Goal: Task Accomplishment & Management: Manage account settings

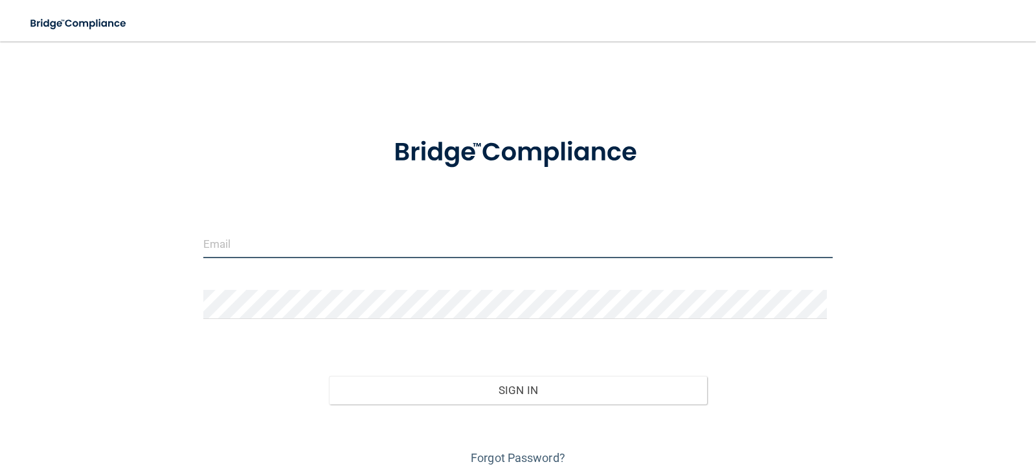
click at [266, 248] on input "email" at bounding box center [518, 243] width 630 height 29
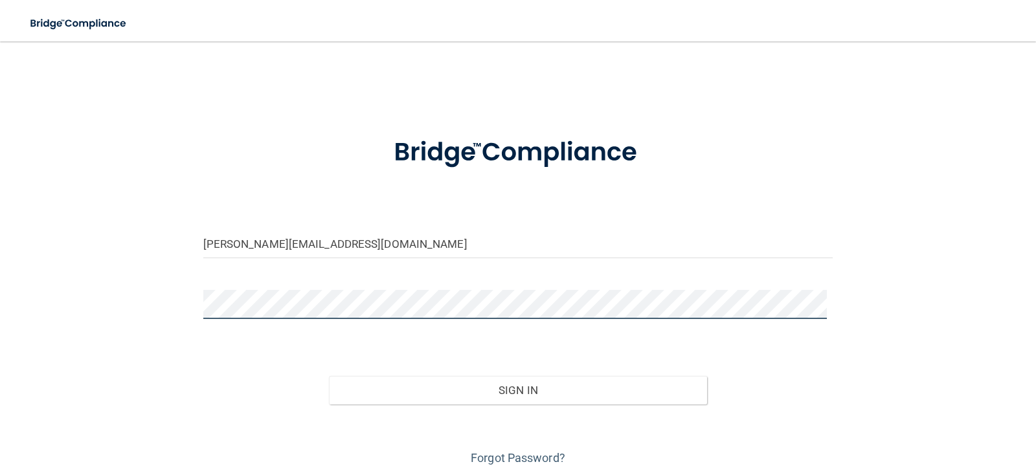
click at [329, 376] on button "Sign In" at bounding box center [518, 390] width 378 height 28
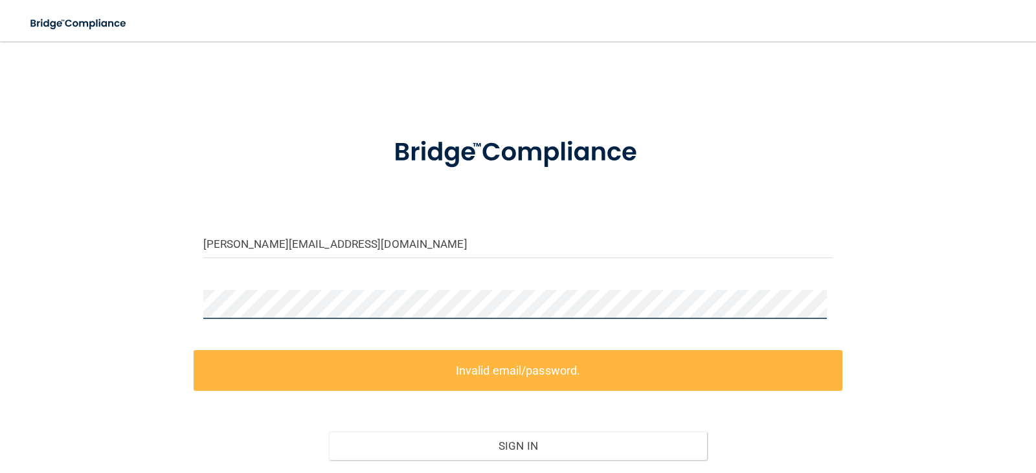
click at [79, 313] on div "[PERSON_NAME][EMAIL_ADDRESS][DOMAIN_NAME] Invalid email/password. You don't hav…" at bounding box center [518, 289] width 984 height 470
click at [148, 322] on div "[PERSON_NAME][EMAIL_ADDRESS][DOMAIN_NAME] Invalid email/password. You don't hav…" at bounding box center [518, 289] width 984 height 470
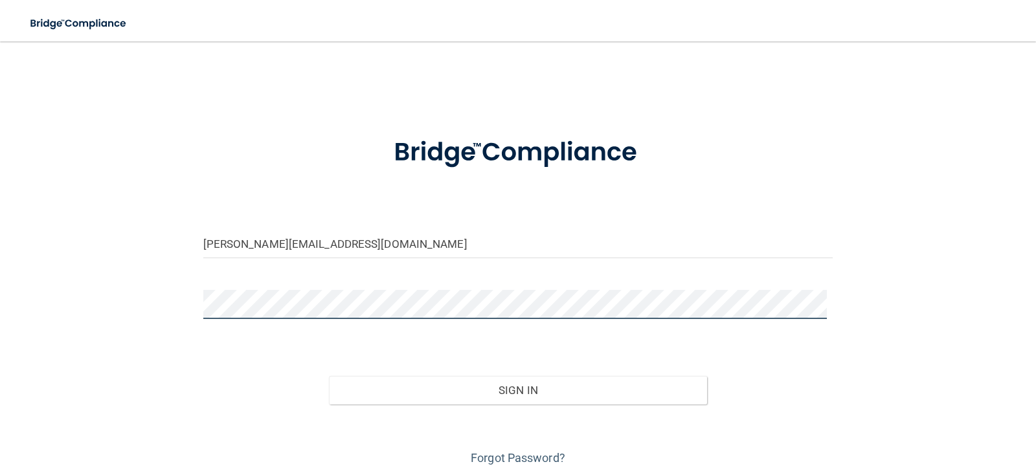
click at [329, 376] on button "Sign In" at bounding box center [518, 390] width 378 height 28
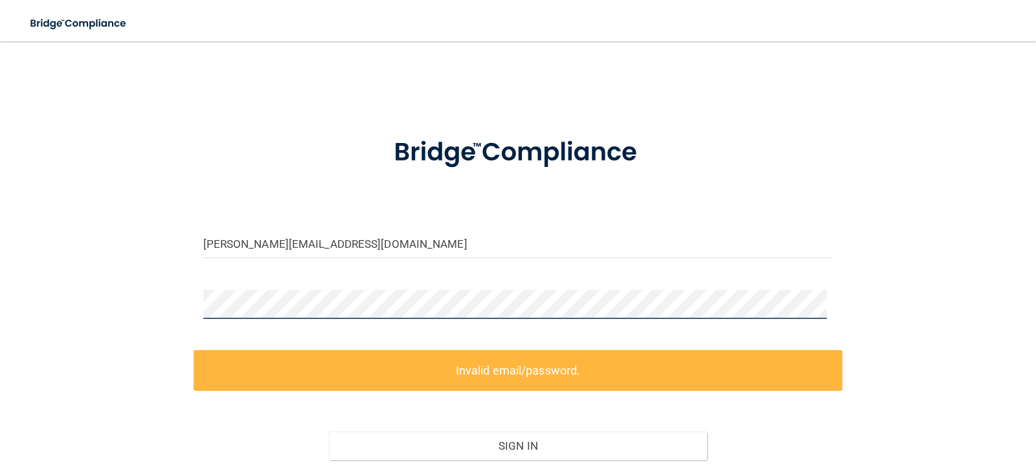
click at [59, 297] on div "[PERSON_NAME][EMAIL_ADDRESS][DOMAIN_NAME] Invalid email/password. You don't hav…" at bounding box center [518, 289] width 984 height 470
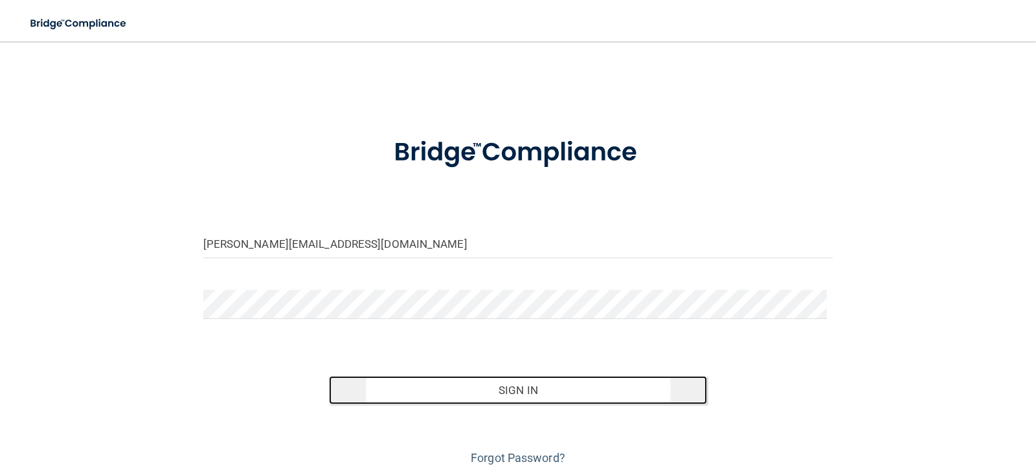
click at [532, 385] on button "Sign In" at bounding box center [518, 390] width 378 height 28
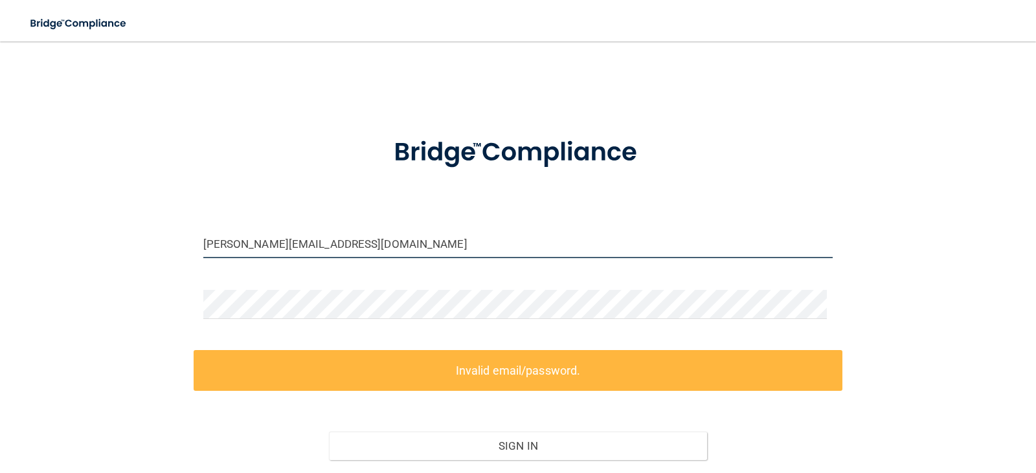
drag, startPoint x: 376, startPoint y: 243, endPoint x: 67, endPoint y: 235, distance: 309.0
click at [82, 235] on div "[PERSON_NAME][EMAIL_ADDRESS][DOMAIN_NAME] Invalid email/password. You don't hav…" at bounding box center [518, 289] width 984 height 470
type input "[PERSON_NAME][EMAIL_ADDRESS][DOMAIN_NAME]"
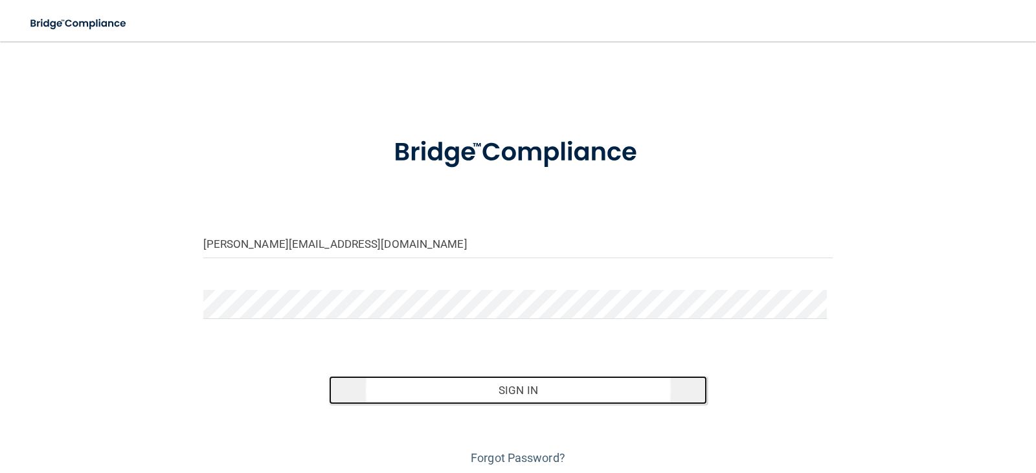
drag, startPoint x: 475, startPoint y: 376, endPoint x: 477, endPoint y: 385, distance: 9.2
click at [476, 376] on button "Sign In" at bounding box center [518, 390] width 378 height 28
